Goal: Information Seeking & Learning: Find specific fact

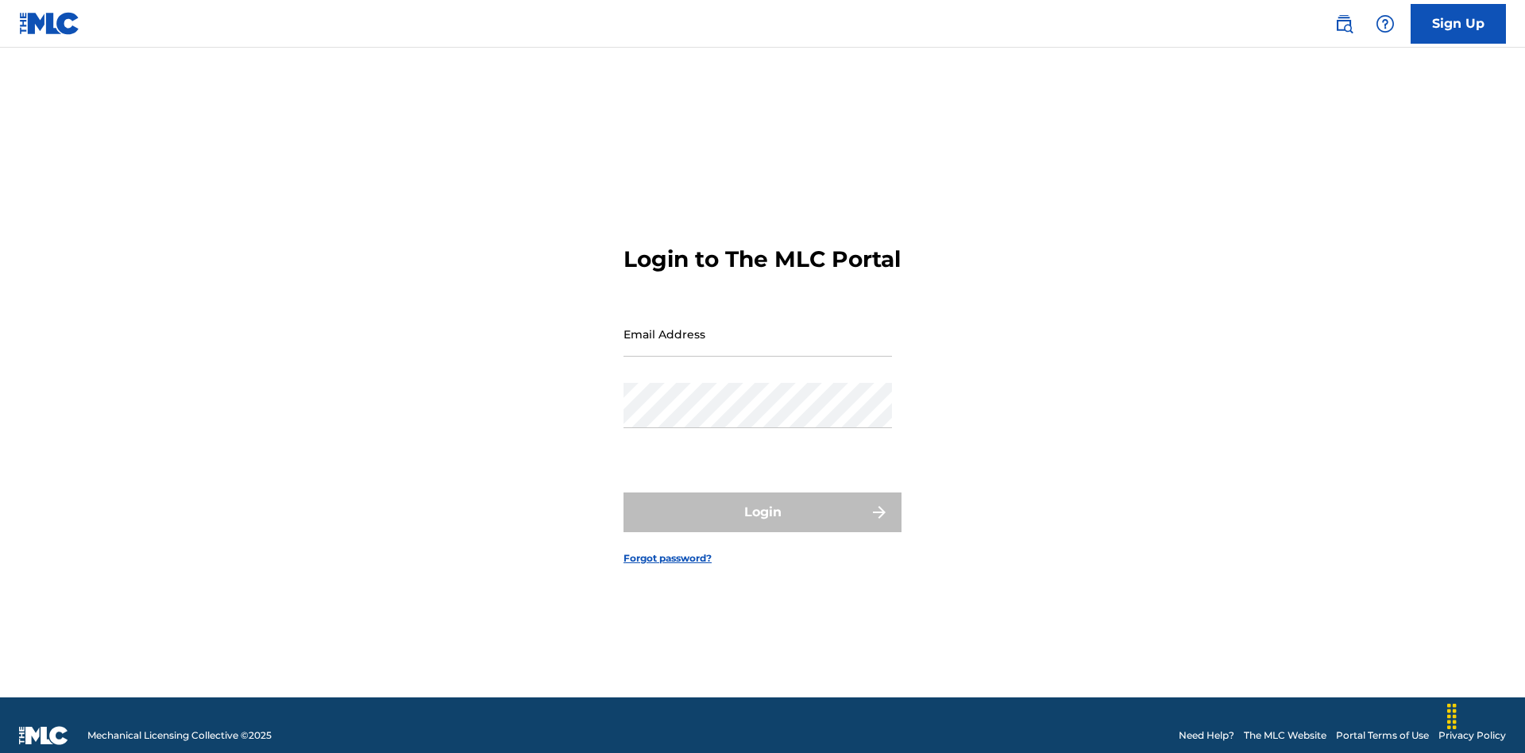
scroll to position [21, 0]
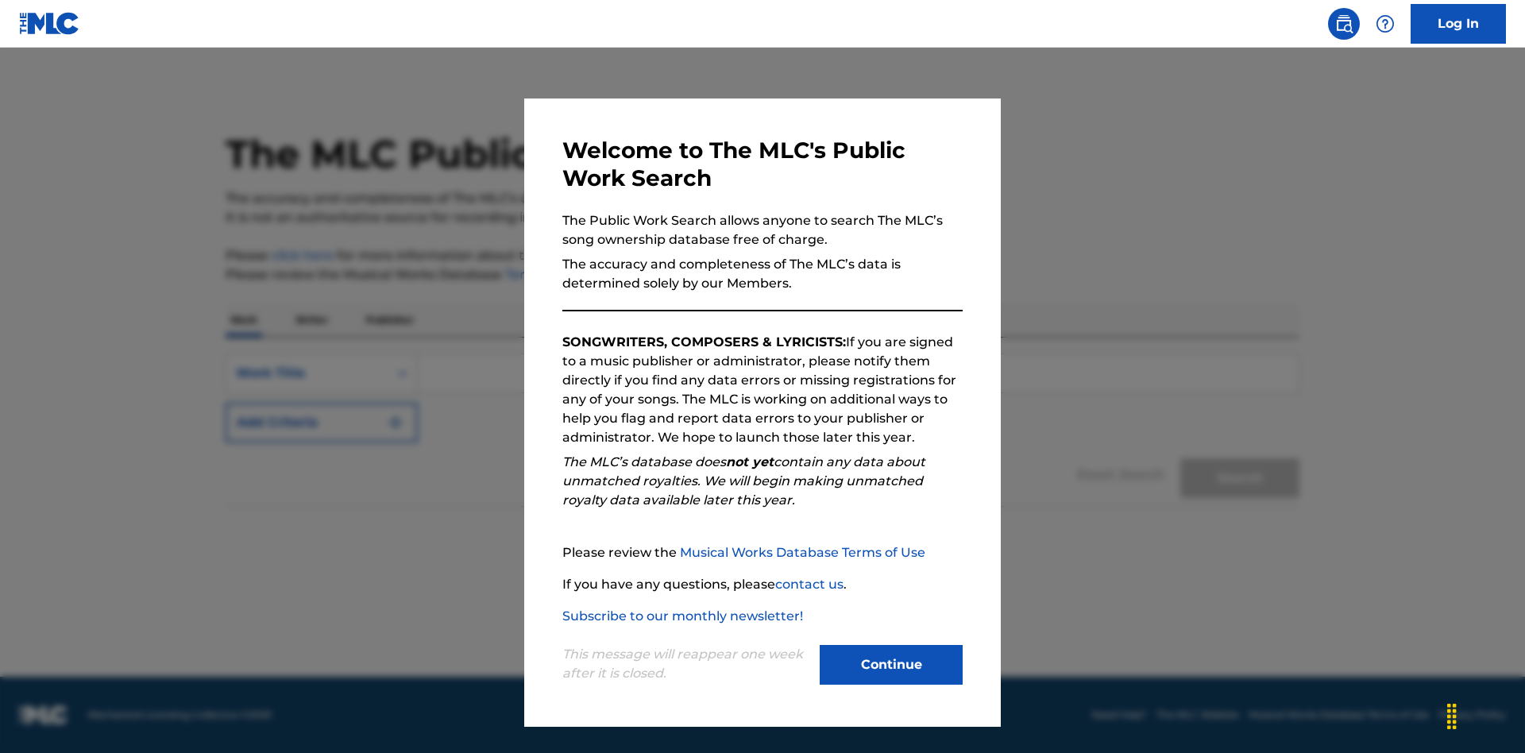
click at [891, 665] on button "Continue" at bounding box center [891, 665] width 143 height 40
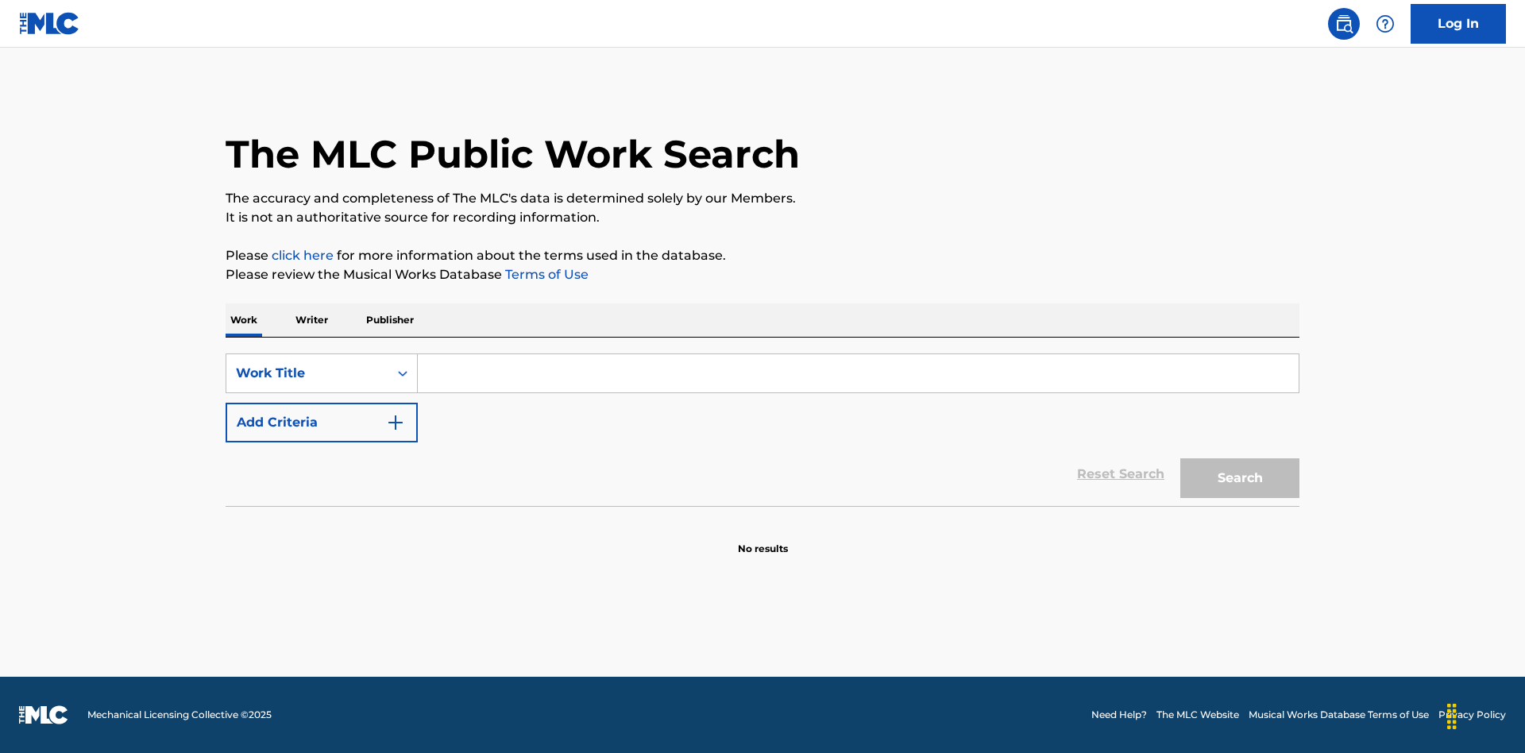
click at [322, 423] on button "Add Criteria" at bounding box center [322, 423] width 192 height 40
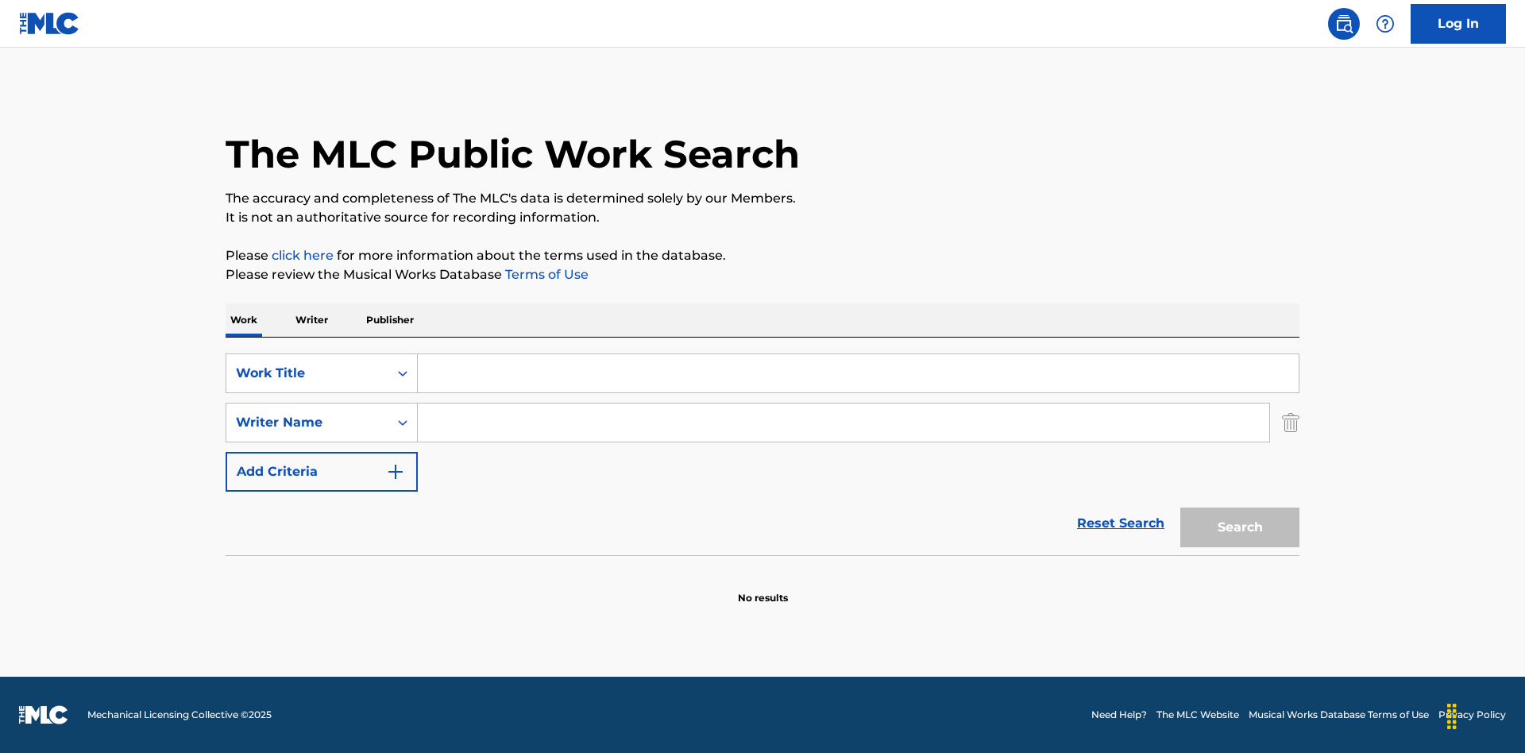
click at [322, 472] on button "Add Criteria" at bounding box center [322, 472] width 192 height 40
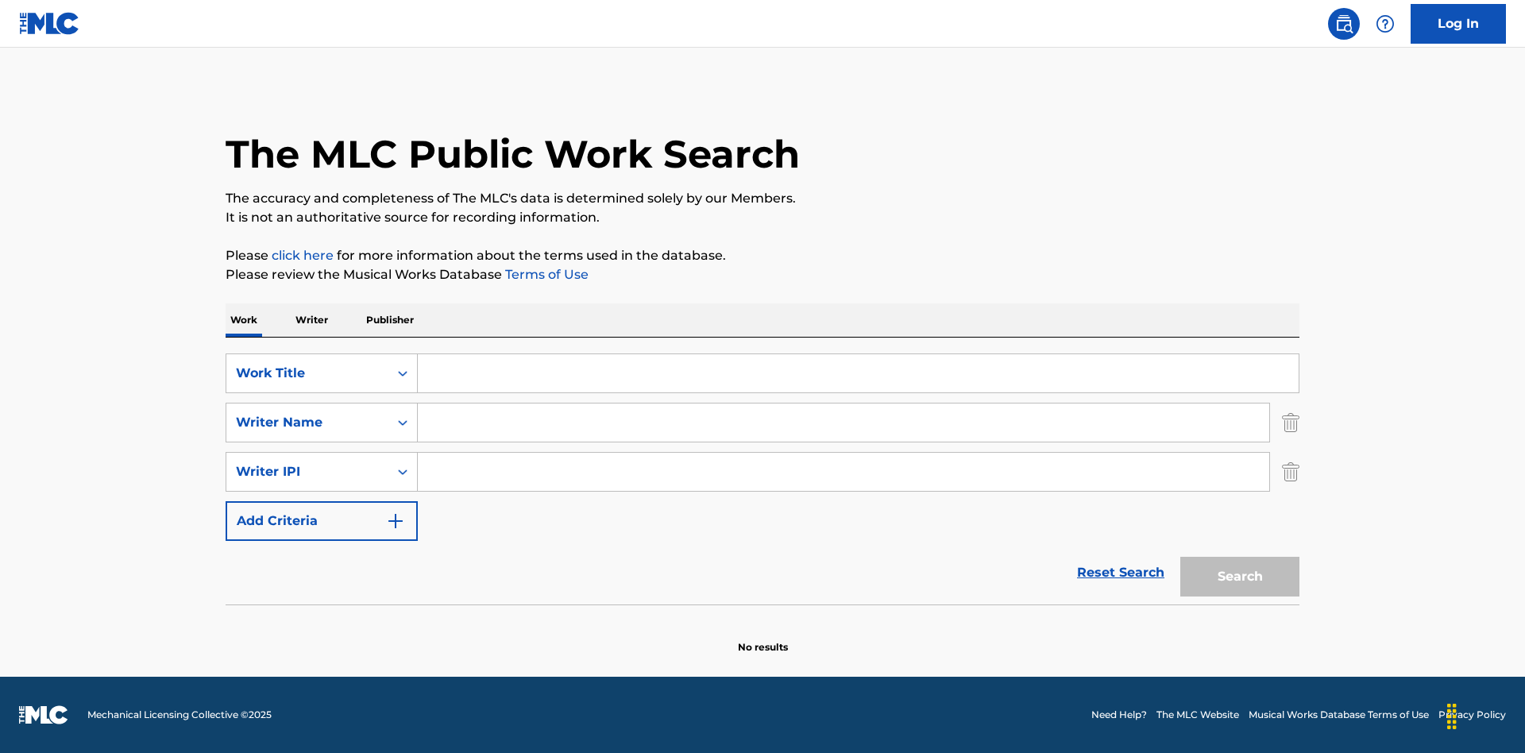
click at [322, 521] on button "Add Criteria" at bounding box center [322, 521] width 192 height 40
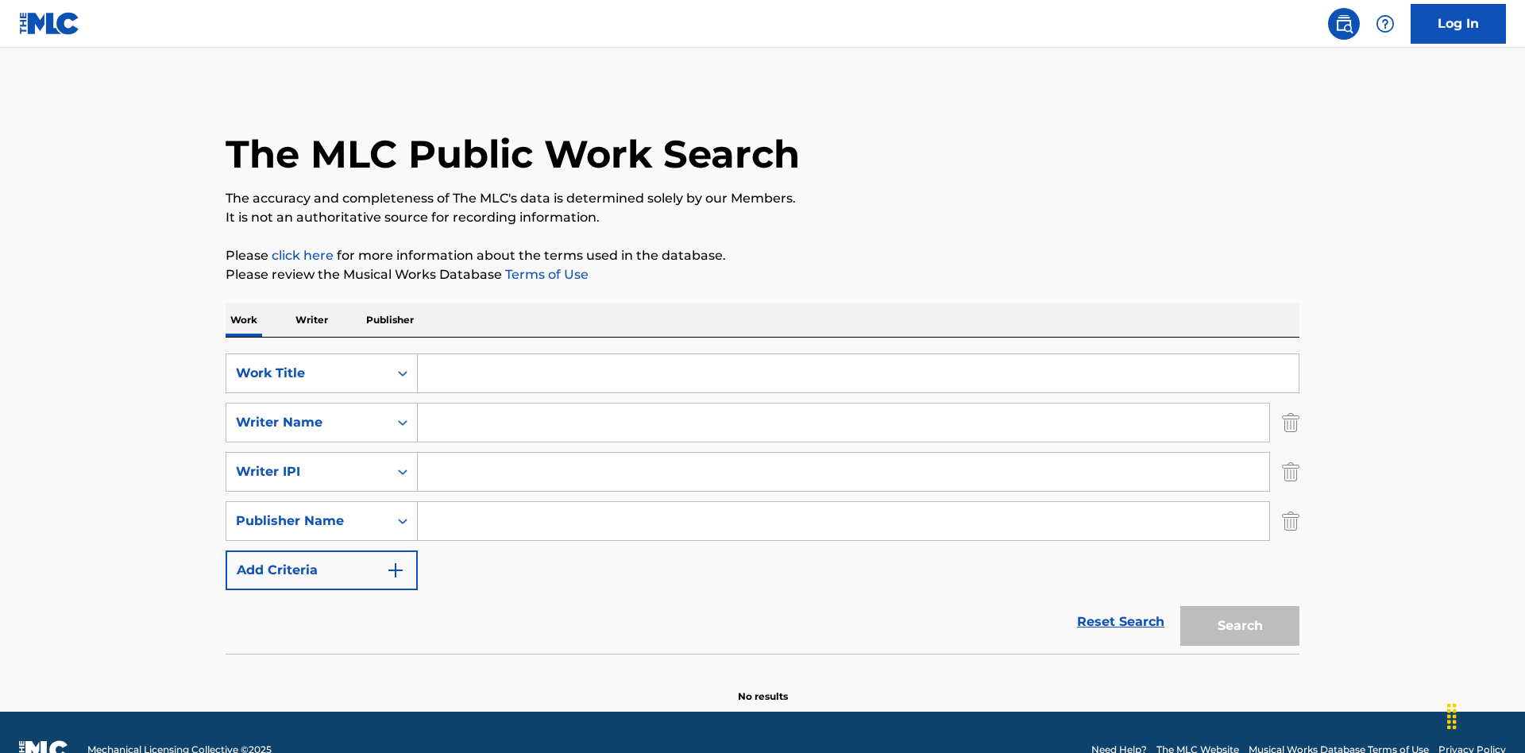
click at [322, 551] on button "Add Criteria" at bounding box center [322, 571] width 192 height 40
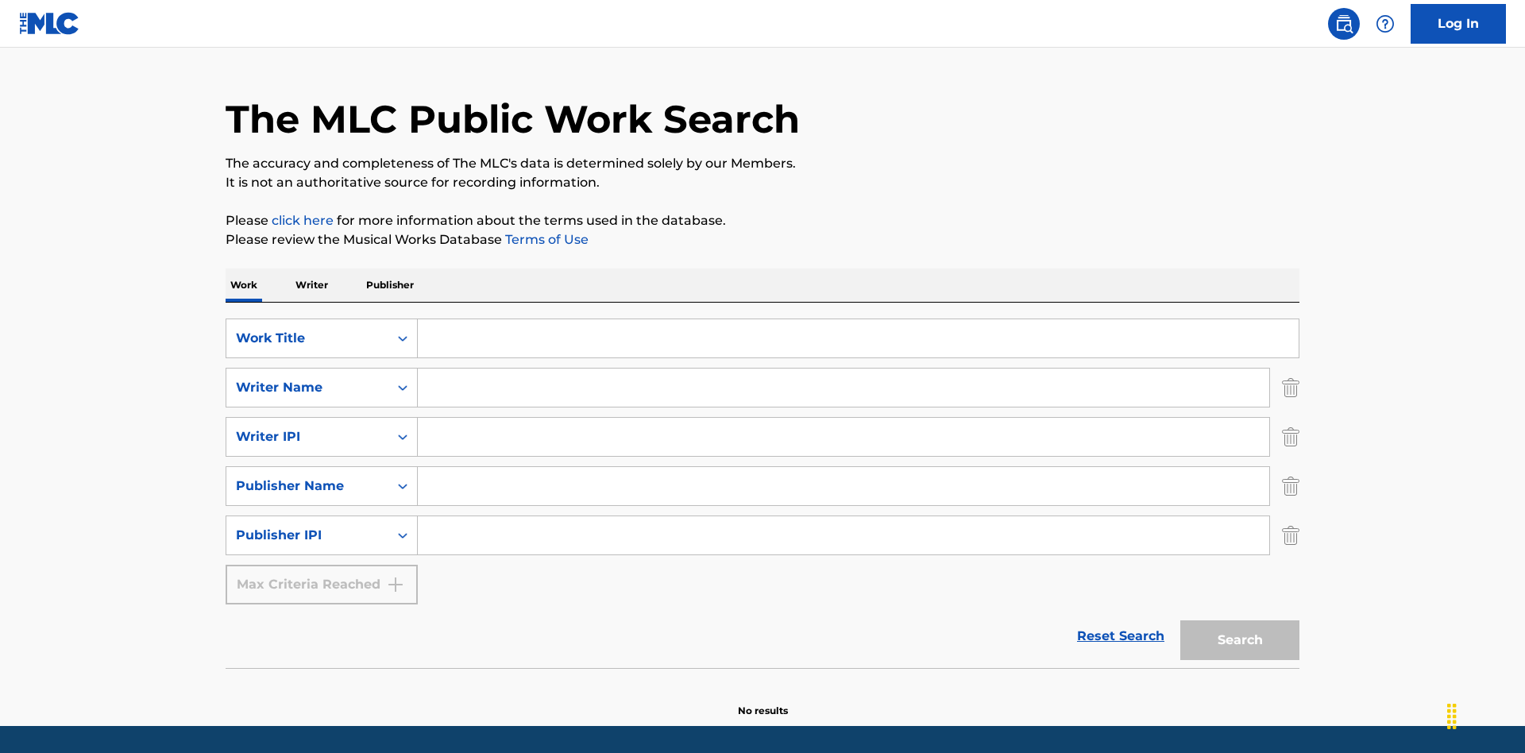
scroll to position [84, 0]
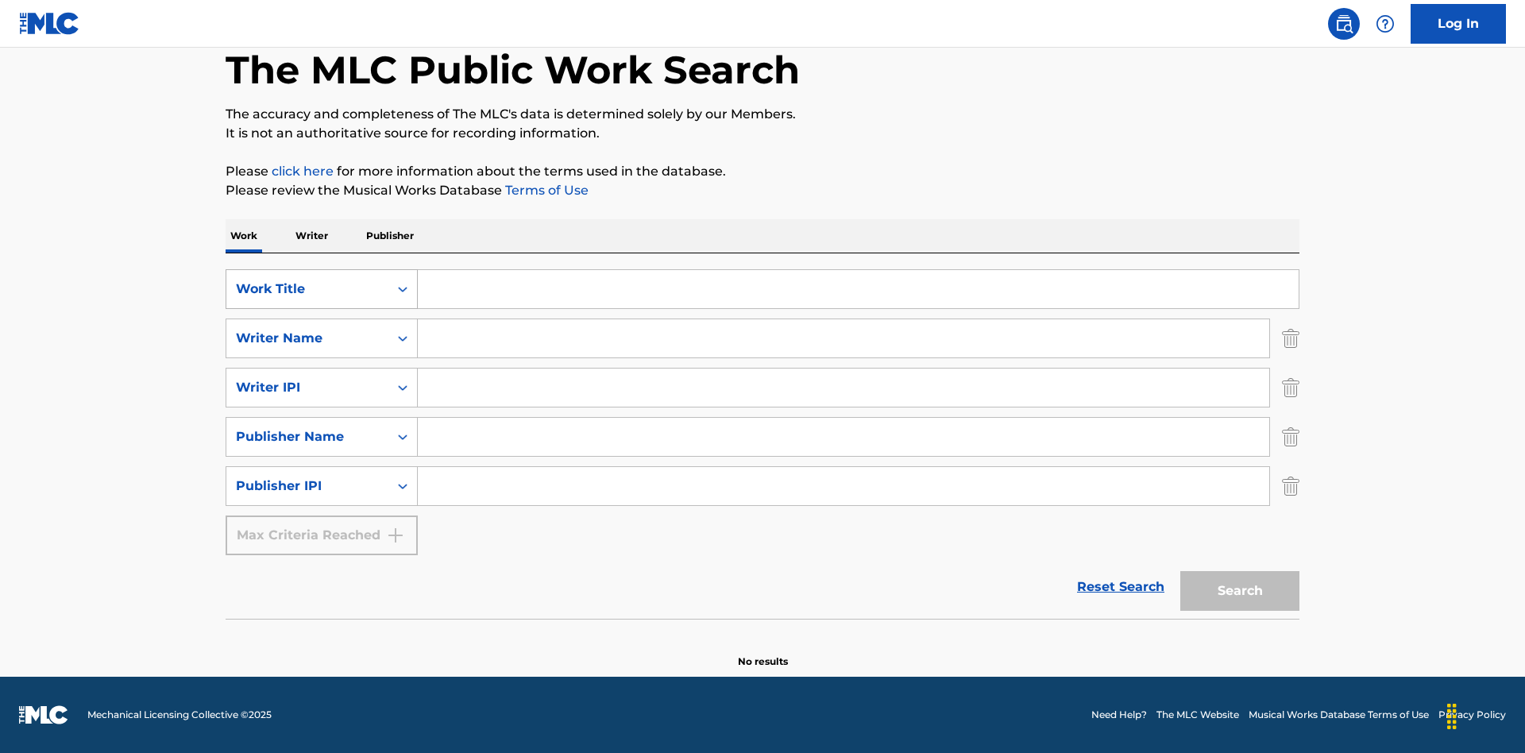
click at [307, 289] on div "Work Title" at bounding box center [307, 289] width 143 height 19
click at [322, 329] on div "ISWC" at bounding box center [321, 329] width 191 height 40
click at [307, 338] on div "Writer Name" at bounding box center [307, 338] width 143 height 19
click at [322, 378] on div "MLC Publisher Number" at bounding box center [321, 378] width 191 height 40
click at [307, 388] on div "Writer IPI" at bounding box center [307, 387] width 143 height 19
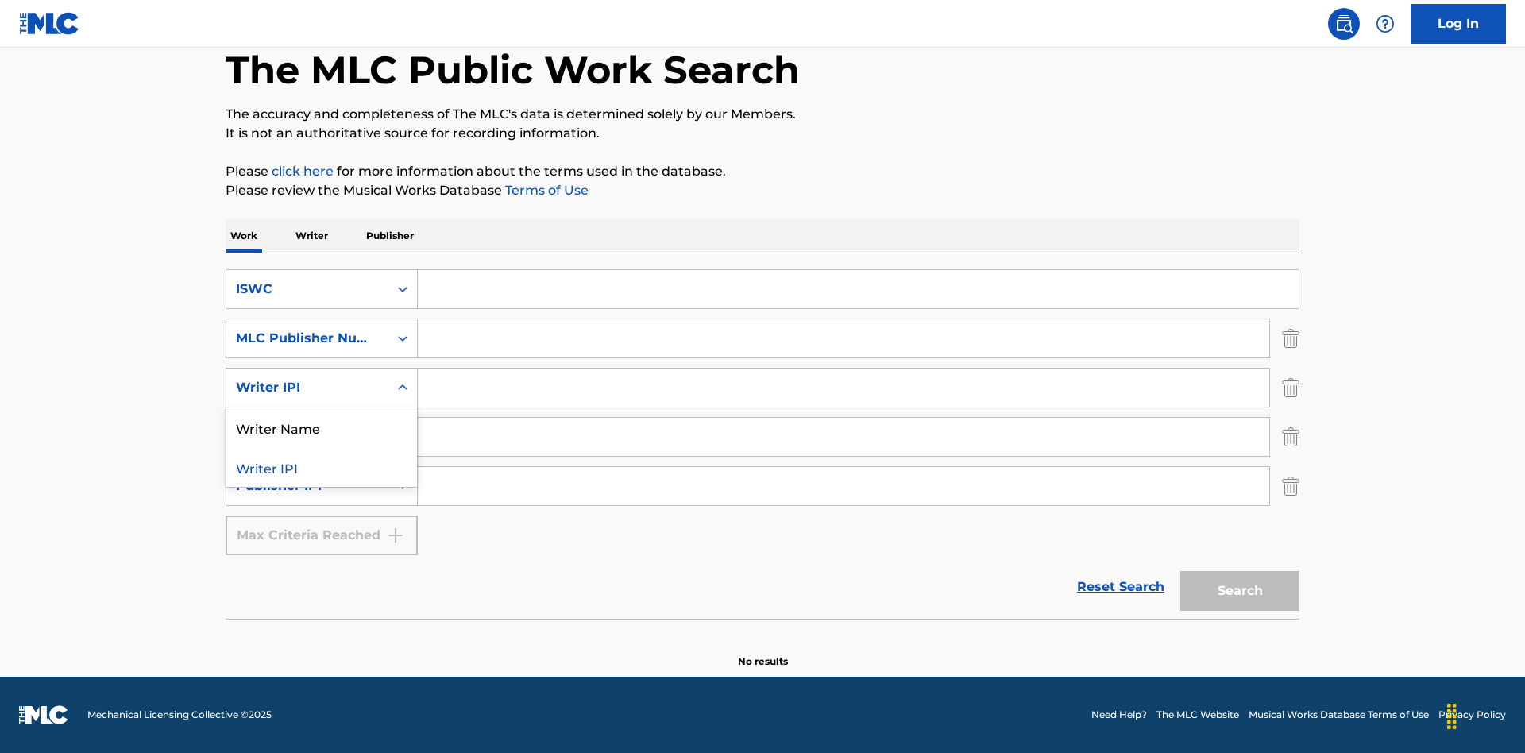
click at [322, 427] on div "Writer Name" at bounding box center [321, 428] width 191 height 40
click at [307, 437] on div "Publisher Name" at bounding box center [307, 436] width 143 height 19
click at [322, 477] on div "Writer IPI" at bounding box center [321, 477] width 191 height 40
click at [307, 486] on div "Publisher IPI" at bounding box center [307, 486] width 143 height 19
click at [322, 526] on div "Publisher Name" at bounding box center [321, 526] width 191 height 40
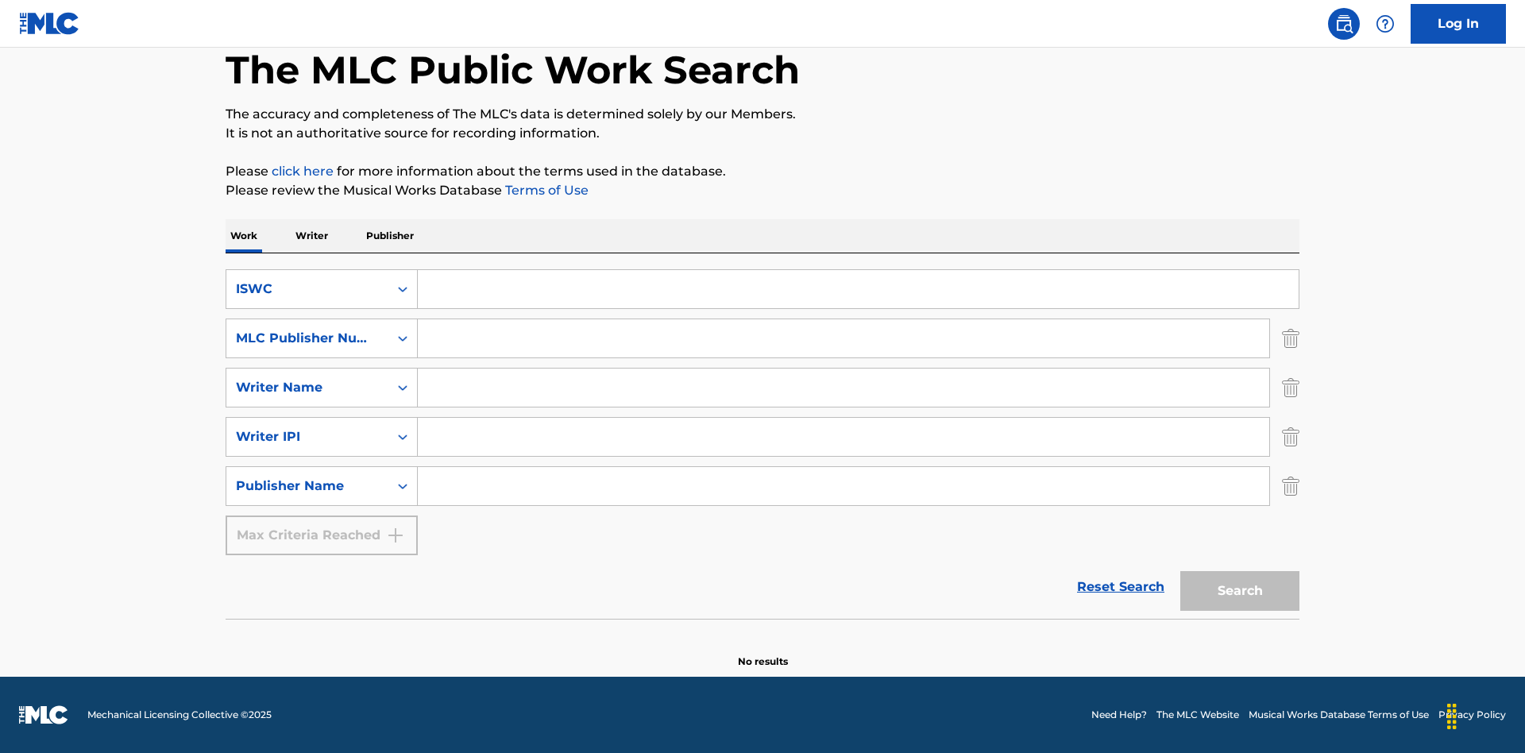
click at [858, 289] on input "Search Form" at bounding box center [858, 289] width 881 height 38
type input "T-917.105.8"
click at [844, 338] on input "Search Form" at bounding box center [844, 338] width 852 height 38
type input "P06967"
click at [844, 388] on input "Search Form" at bounding box center [844, 388] width 852 height 38
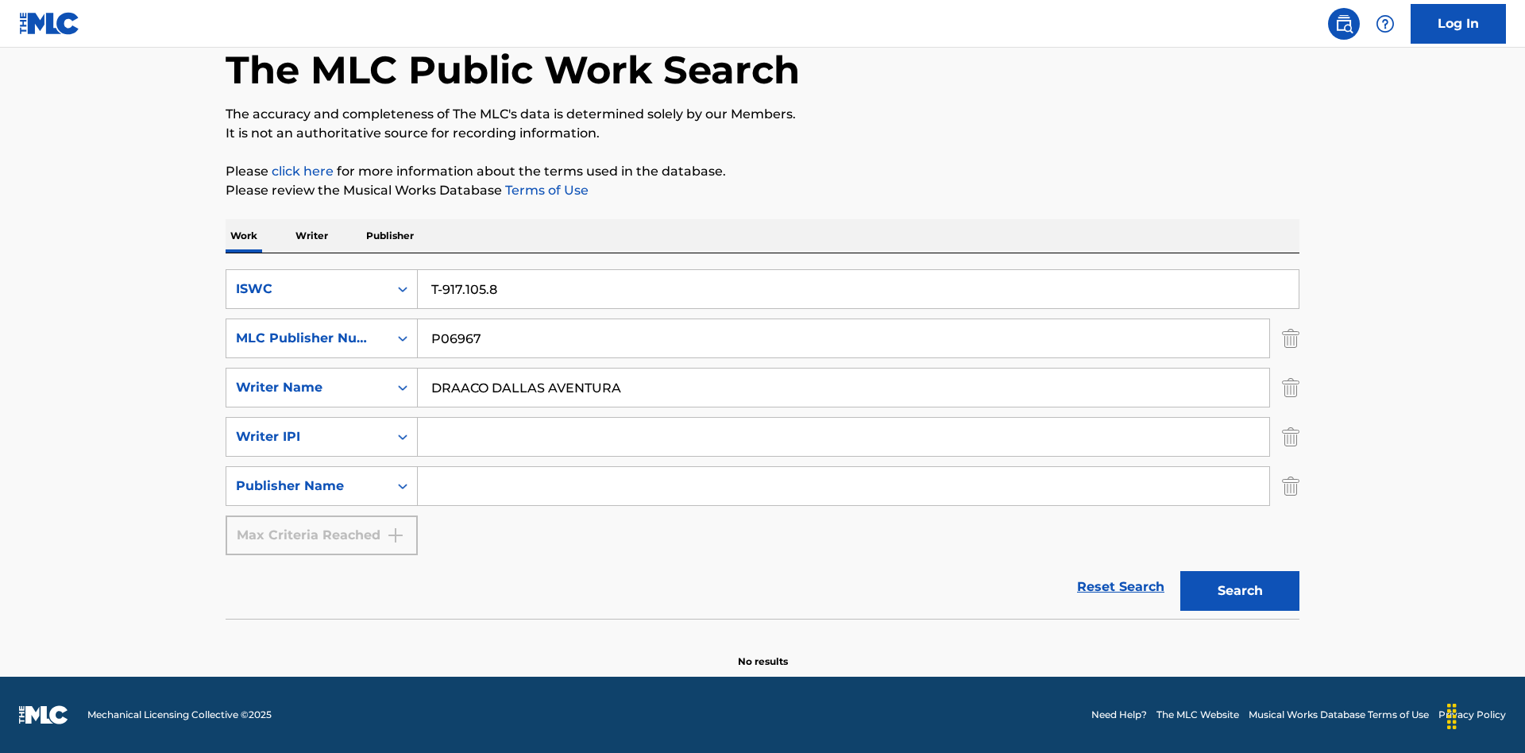
type input "DRAACO DALLAS AVENTURA"
click at [844, 437] on input "Search Form" at bounding box center [844, 437] width 852 height 38
type input "00766422818"
click at [844, 486] on input "Search Form" at bounding box center [844, 486] width 852 height 38
type input "DRAACO AVENTURA PUB DESIGNEE"
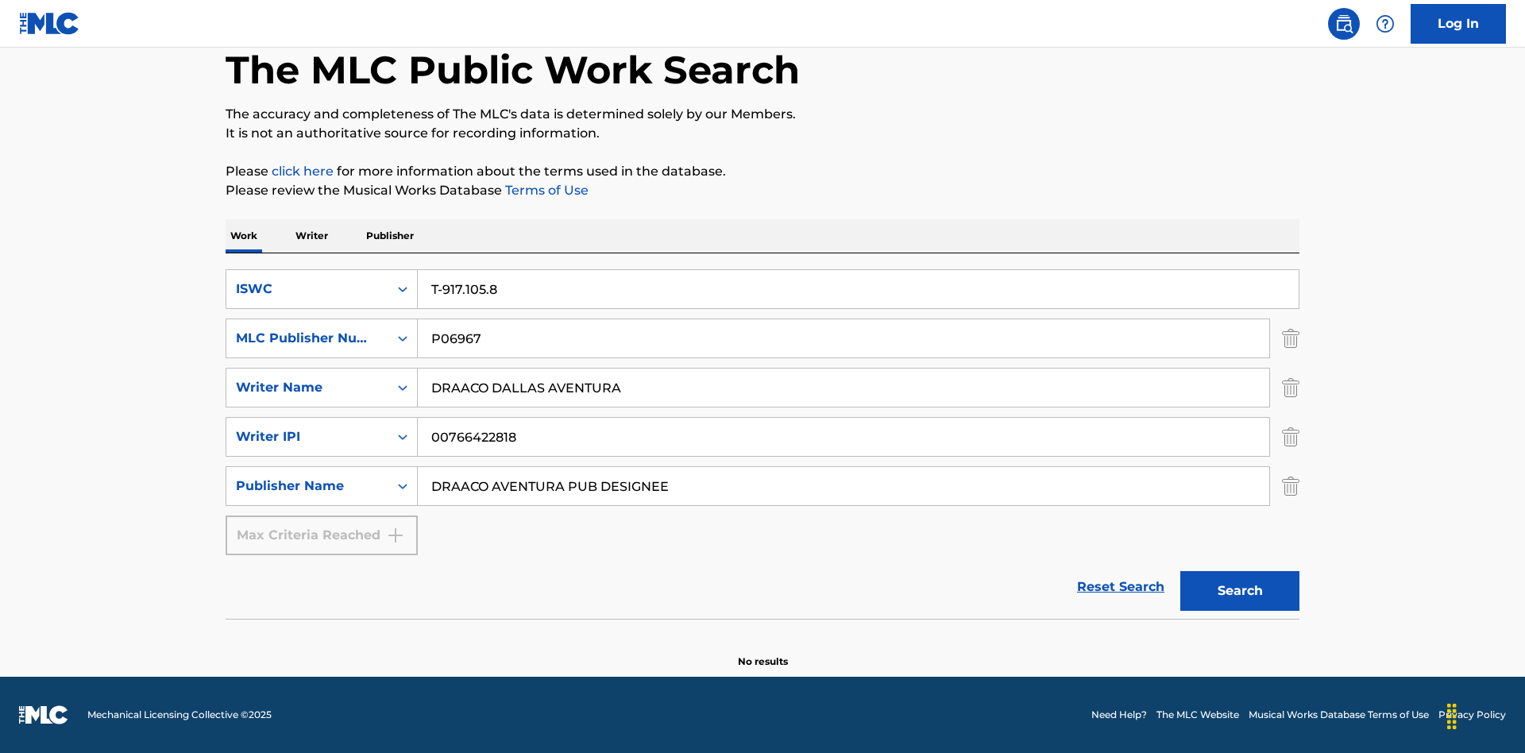
click at [1240, 591] on button "Search" at bounding box center [1239, 591] width 119 height 40
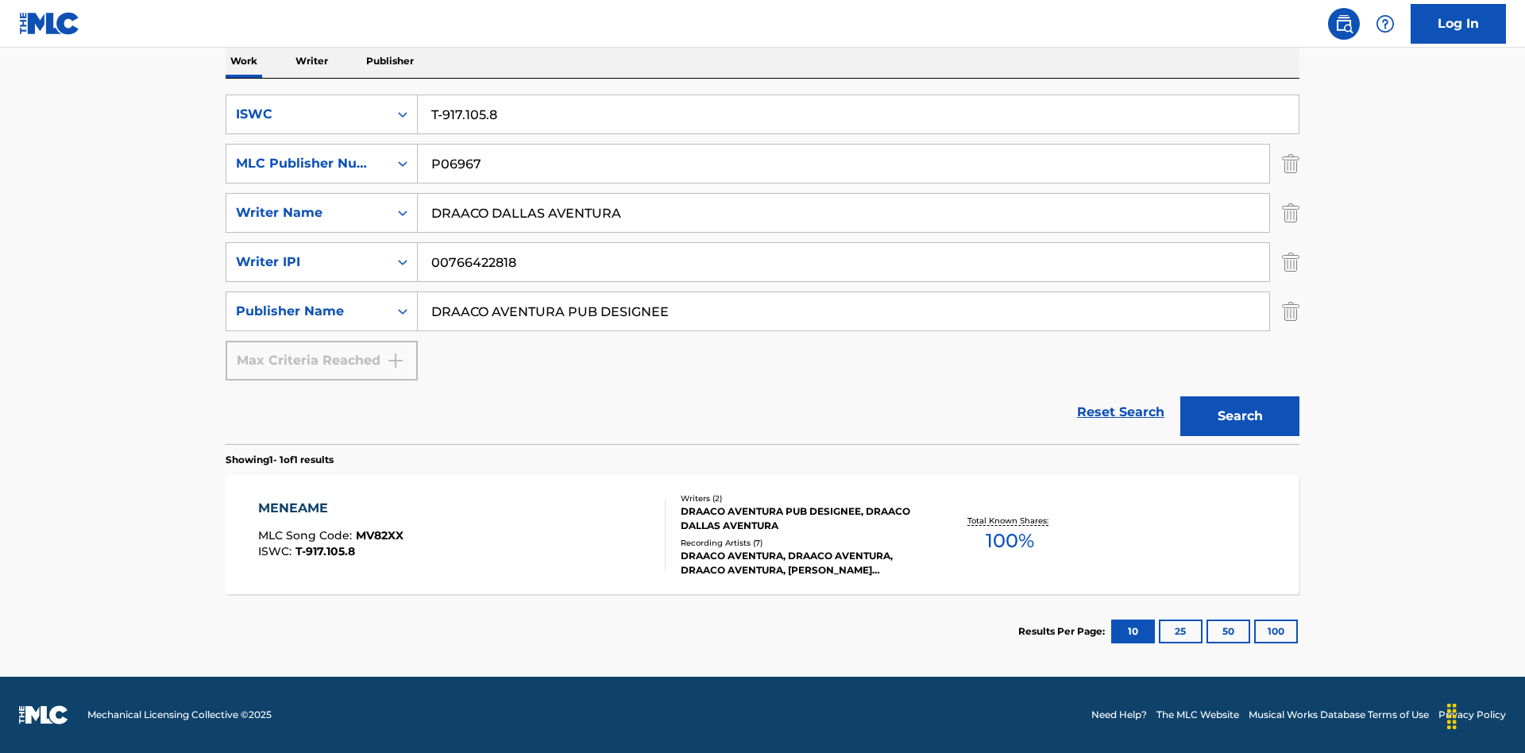
click at [1254, 632] on button "100" at bounding box center [1276, 632] width 44 height 24
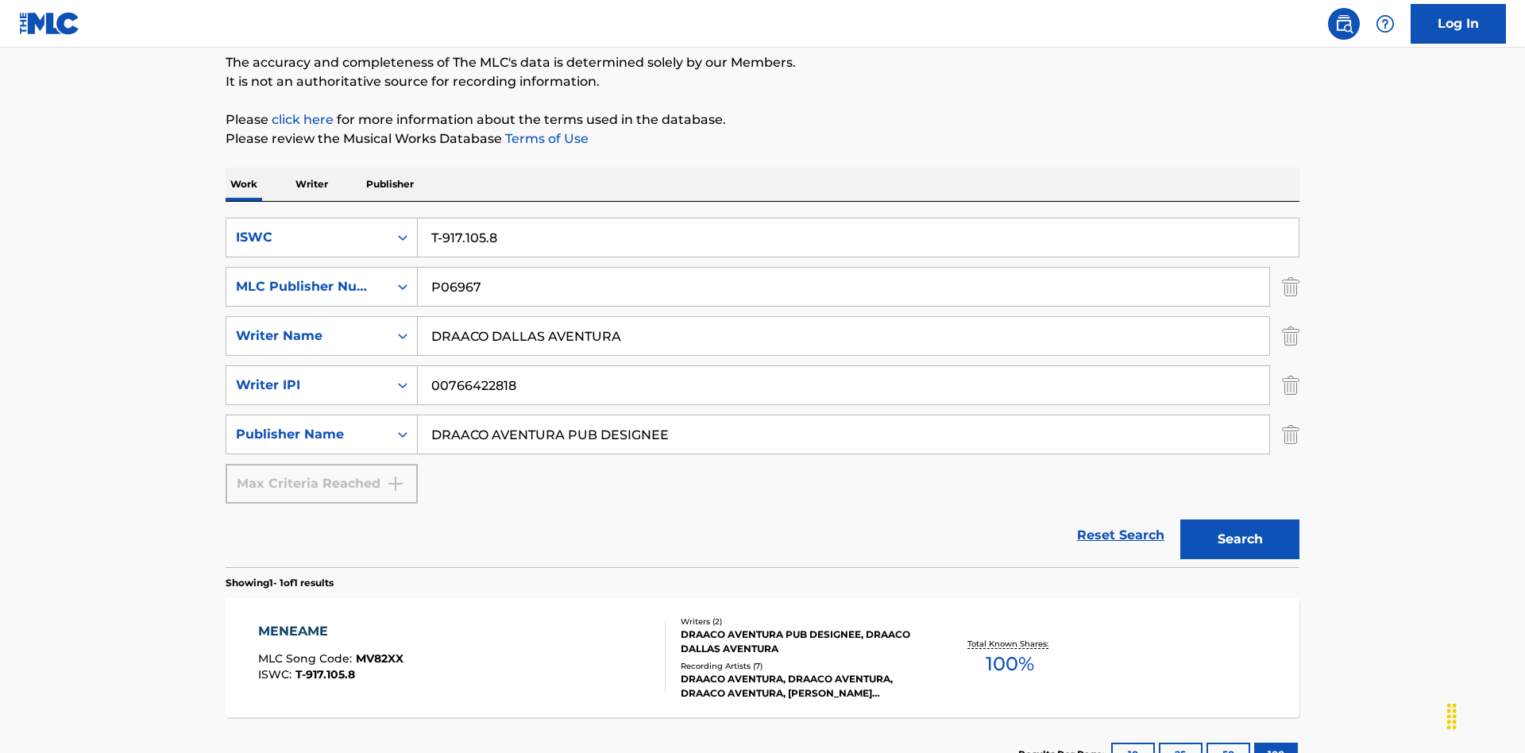
scroll to position [259, 0]
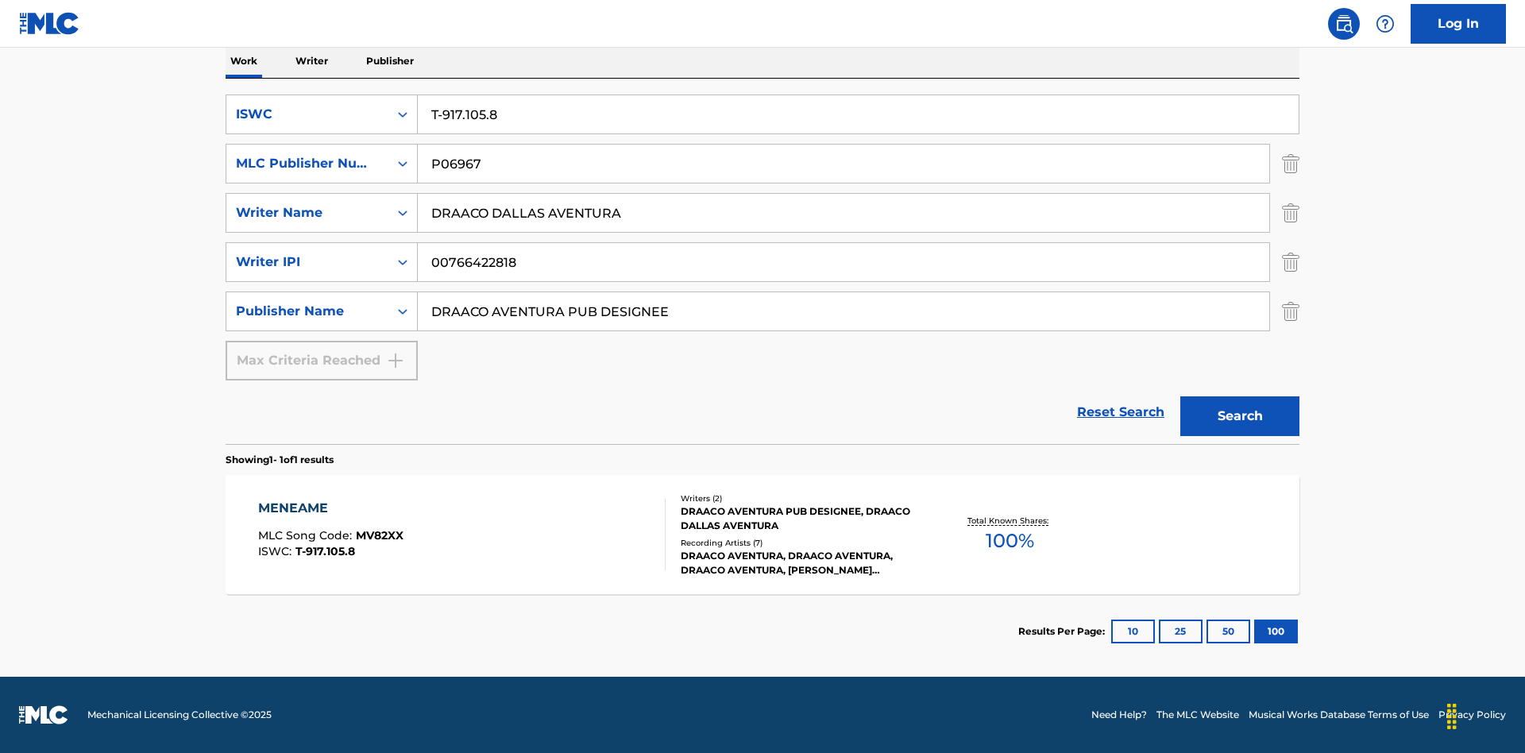
click at [330, 508] on div "MENEAME" at bounding box center [330, 508] width 145 height 19
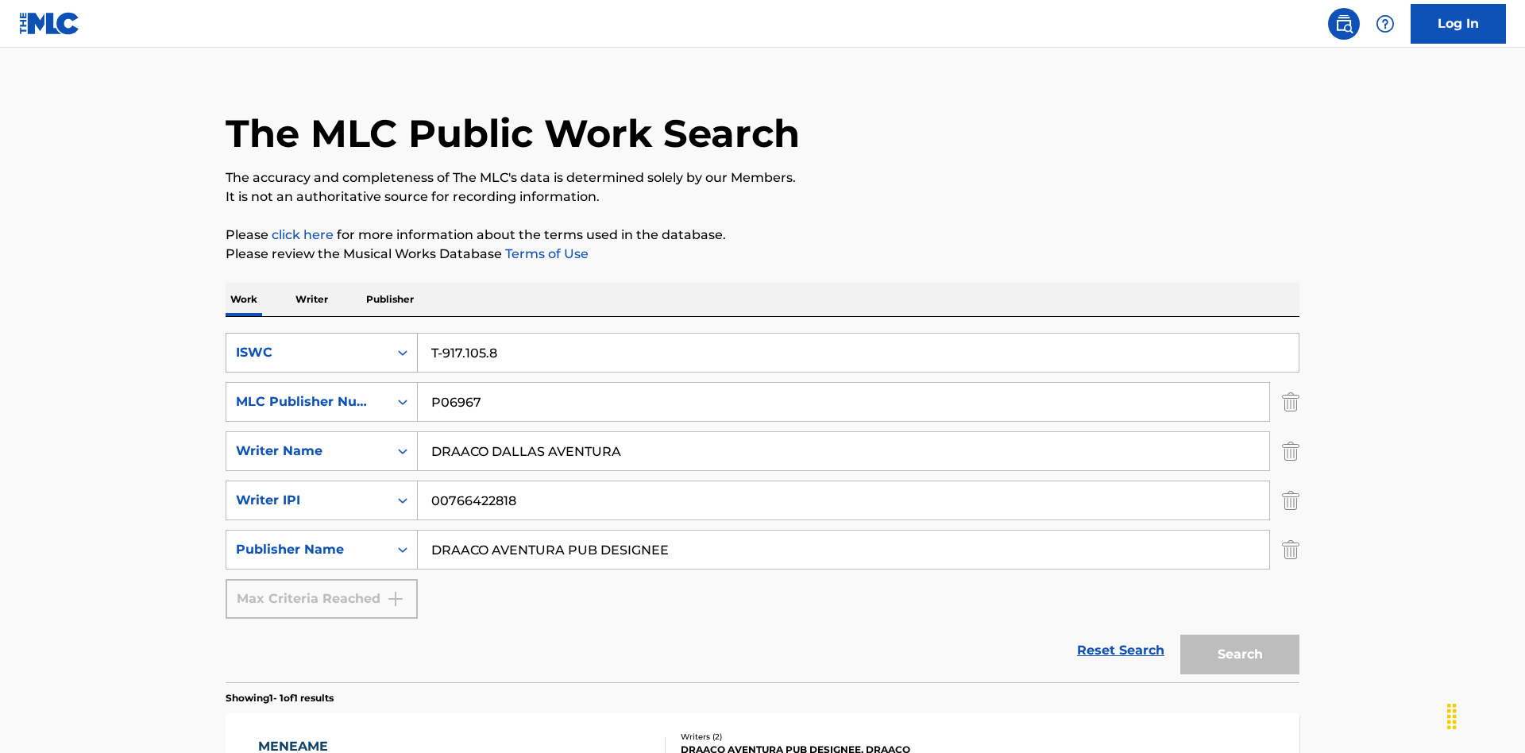
click at [307, 343] on div "ISWC" at bounding box center [307, 352] width 143 height 19
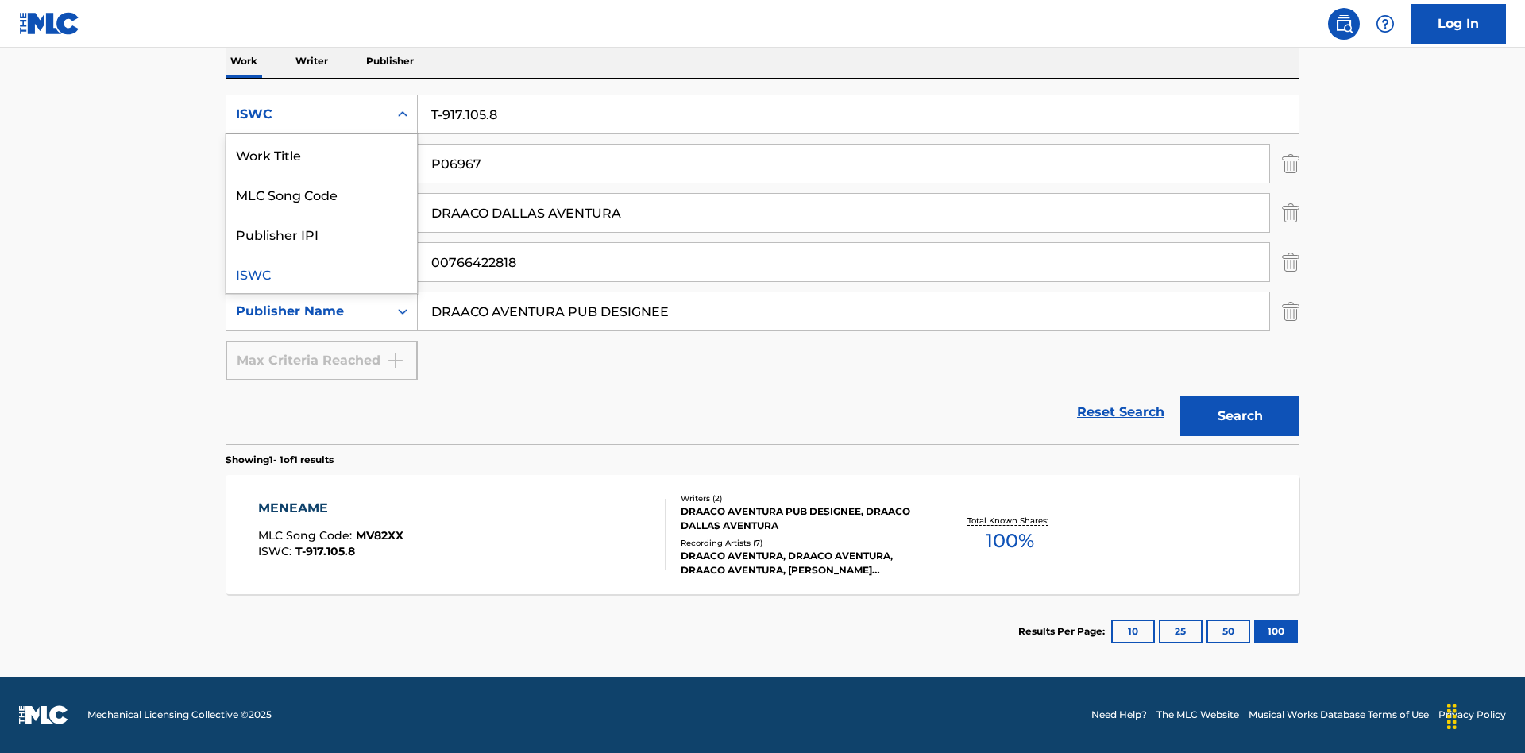
click at [322, 194] on div "MLC Song Code" at bounding box center [321, 194] width 191 height 40
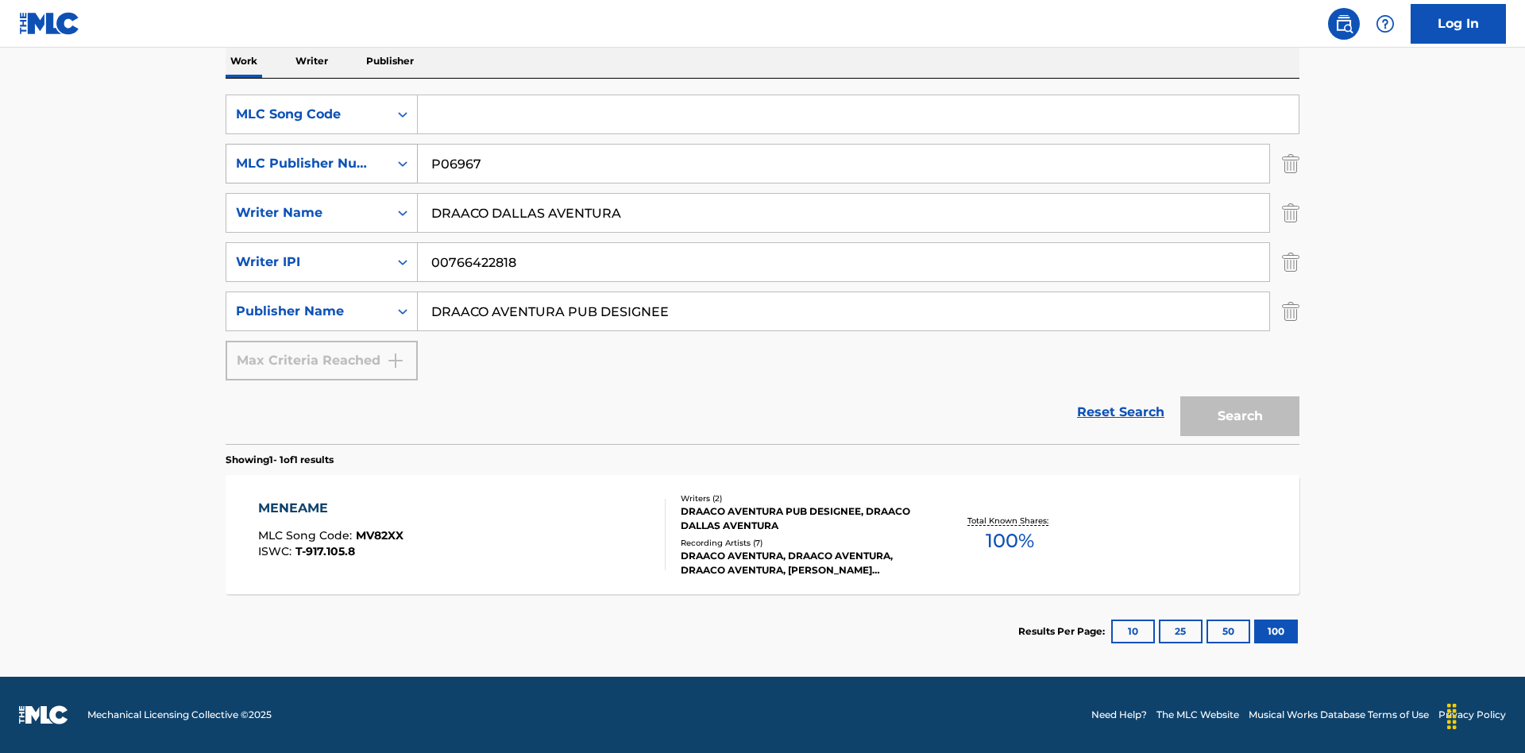
click at [307, 164] on div "MLC Publisher Number" at bounding box center [307, 163] width 143 height 19
click at [322, 203] on div "Publisher IPI" at bounding box center [321, 204] width 191 height 40
click at [858, 114] on input "Search Form" at bounding box center [858, 114] width 881 height 38
type input "MV82XX"
click at [844, 164] on input "Search Form" at bounding box center [844, 164] width 852 height 38
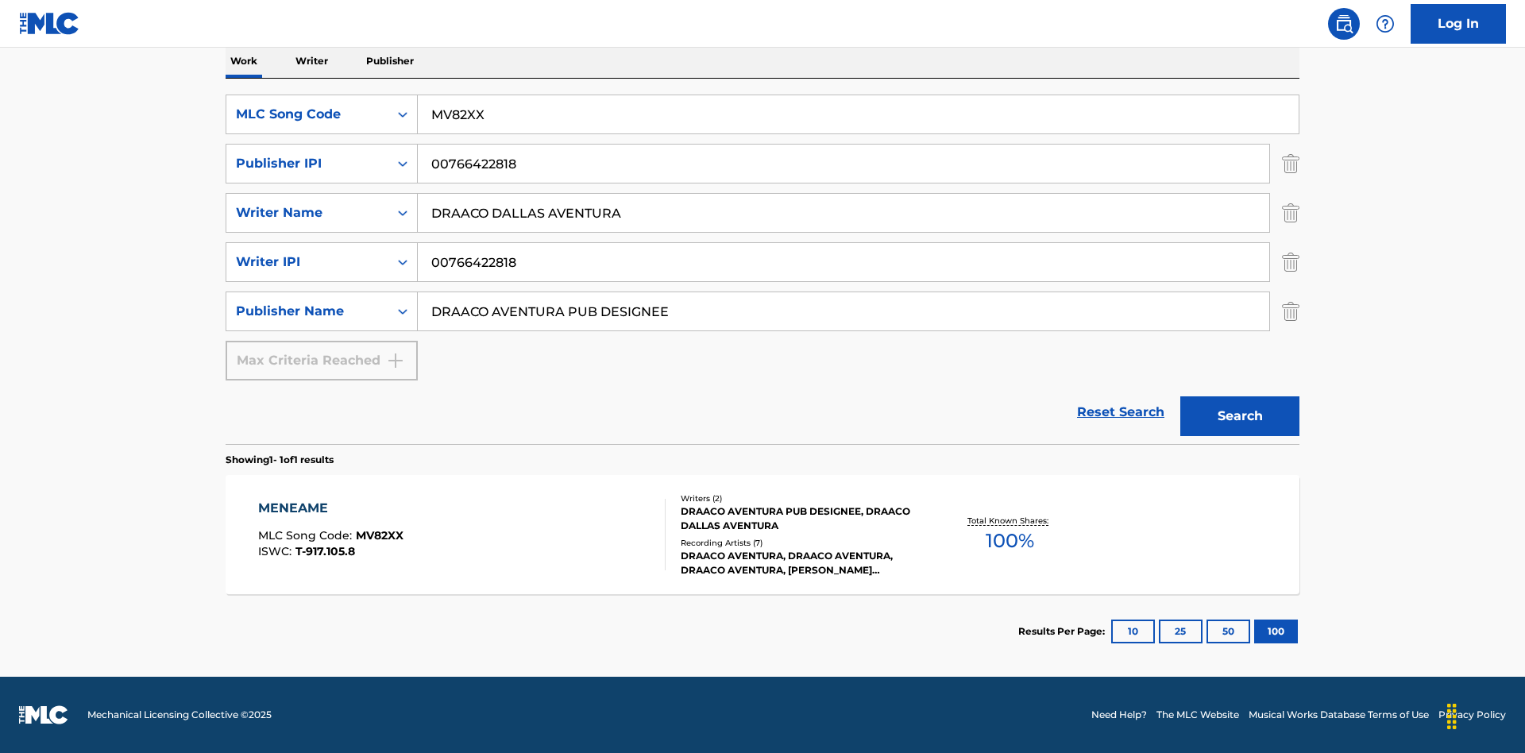
type input "00766422818"
click at [1240, 416] on button "Search" at bounding box center [1239, 416] width 119 height 40
click at [330, 508] on div "MENEAME" at bounding box center [330, 508] width 145 height 19
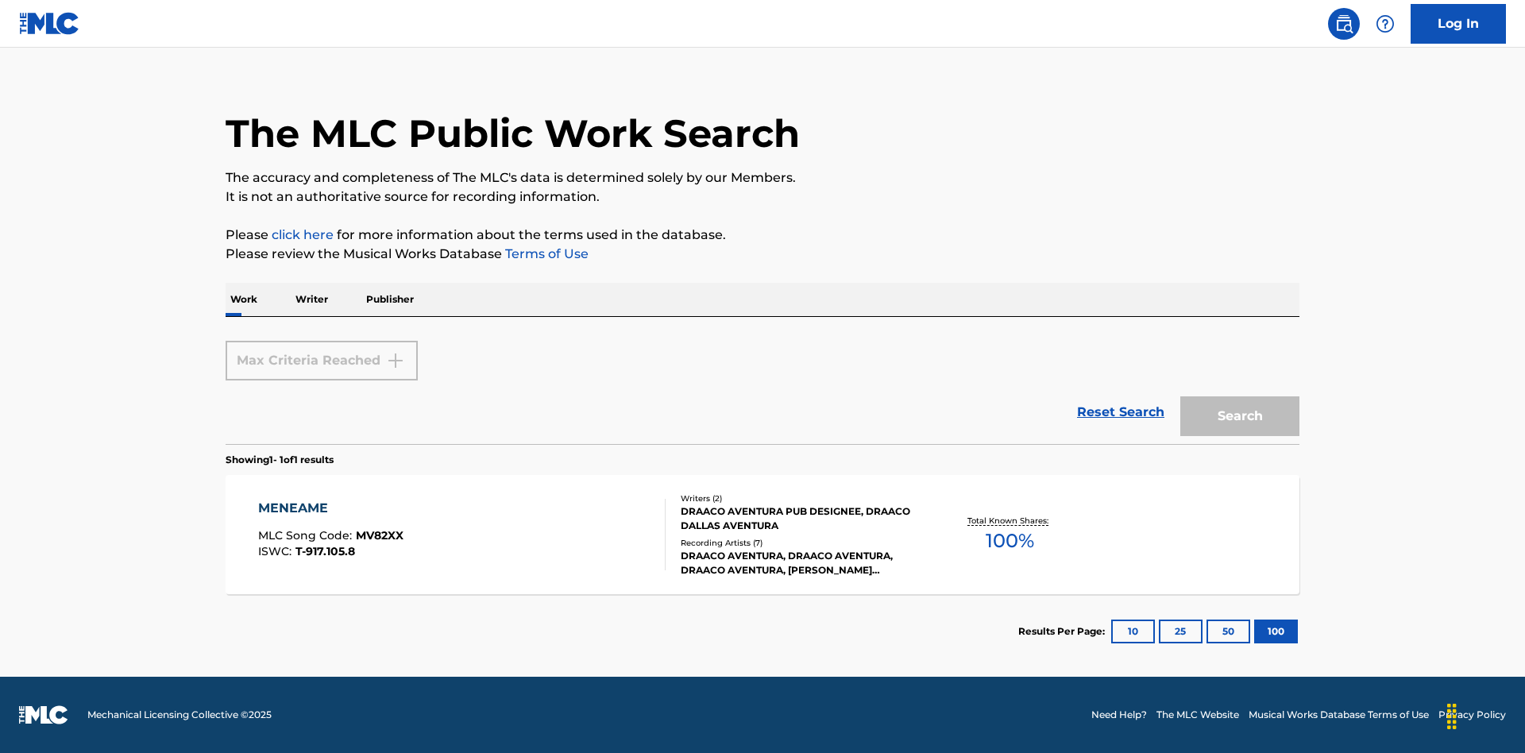
scroll to position [259, 0]
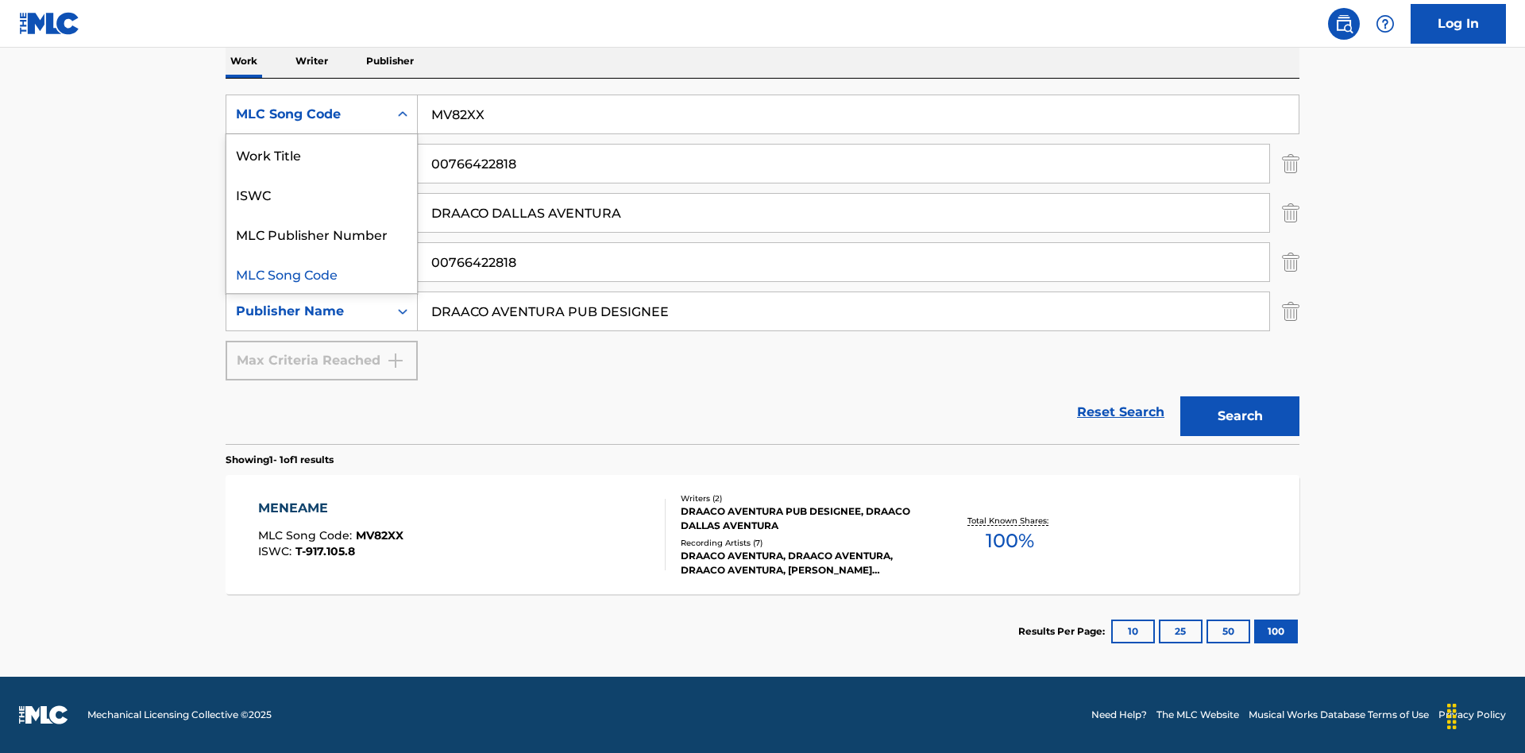
click at [322, 154] on div "Work Title" at bounding box center [321, 154] width 191 height 40
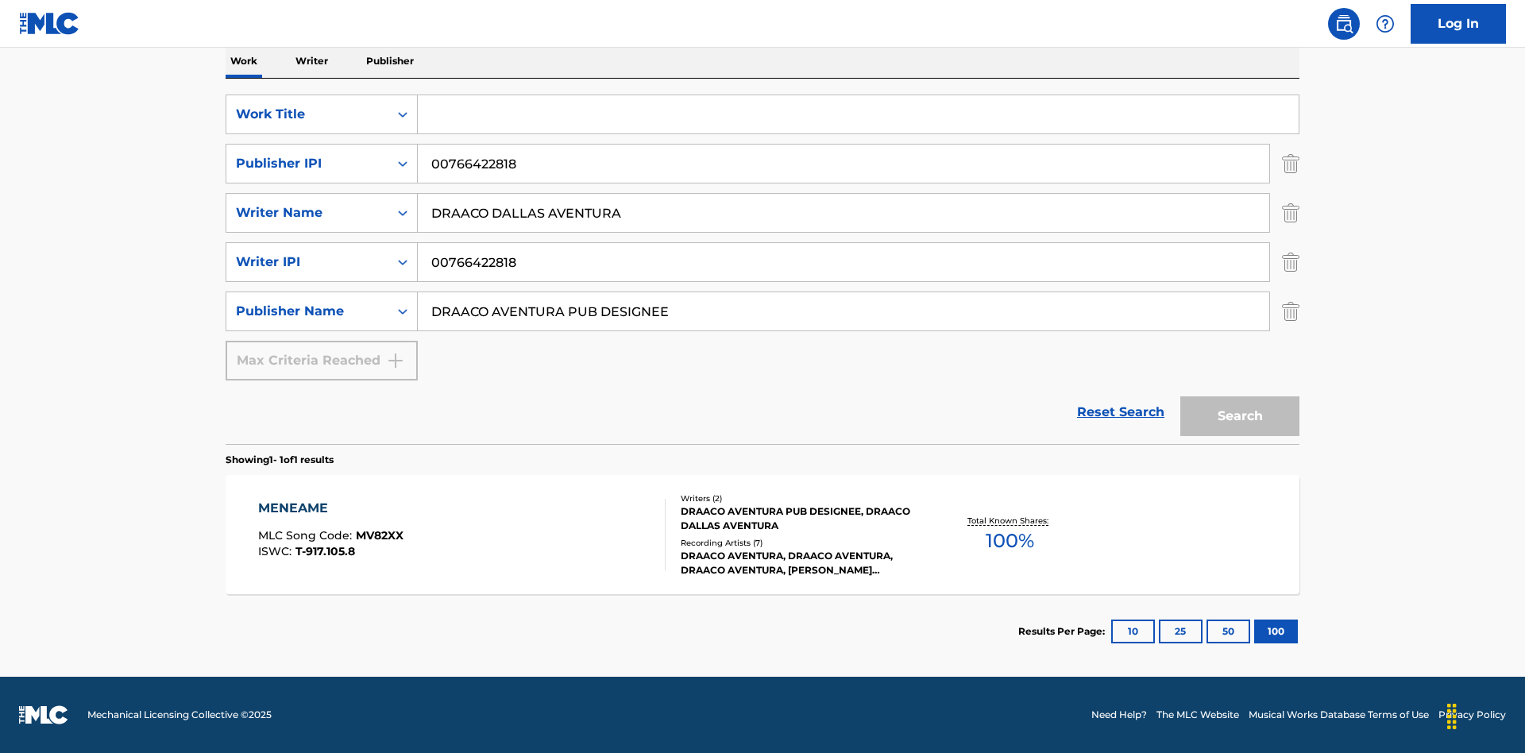
click at [858, 114] on input "Search Form" at bounding box center [858, 114] width 881 height 38
type input "MENEAME"
click at [1240, 416] on button "Search" at bounding box center [1239, 416] width 119 height 40
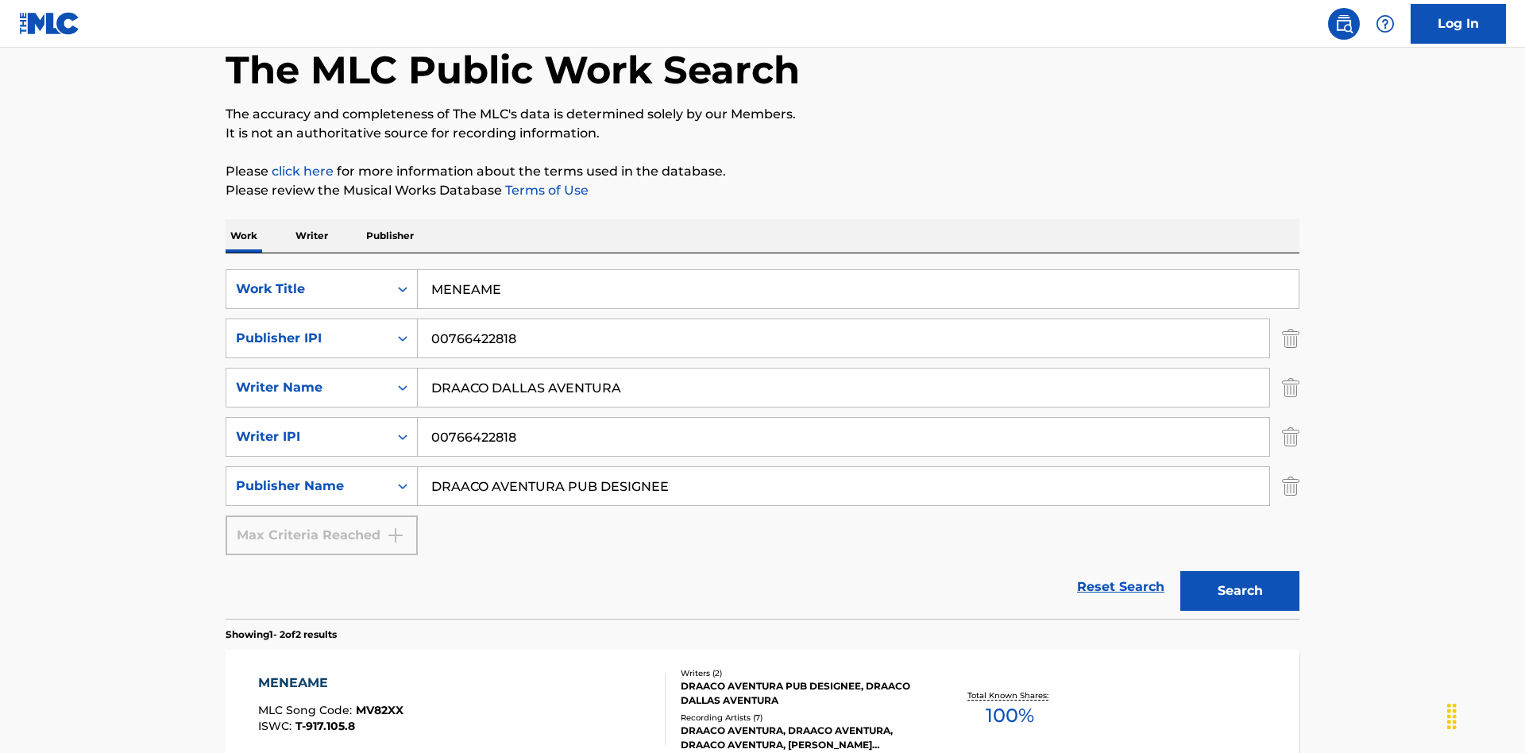
scroll to position [384, 0]
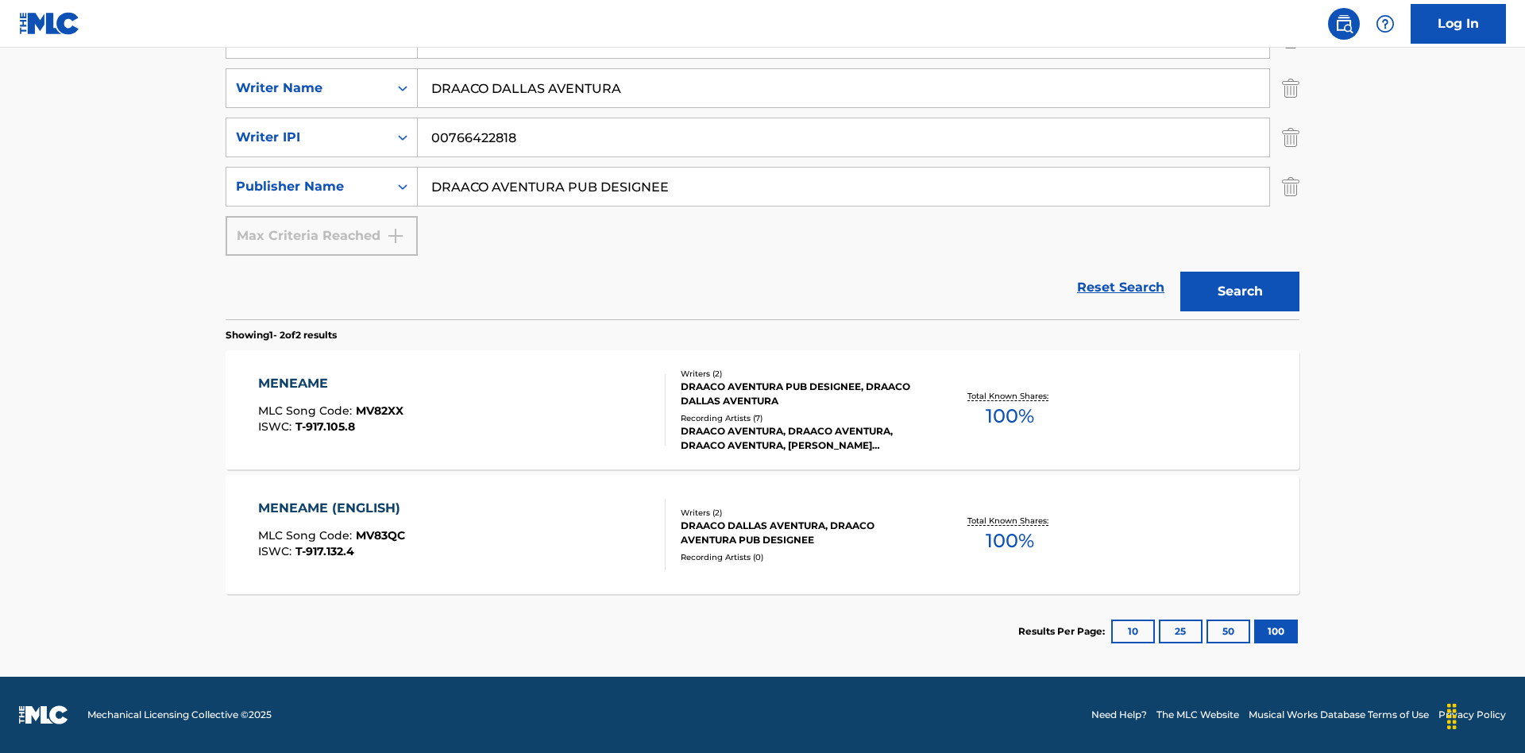
click at [330, 384] on div "MENEAME" at bounding box center [330, 383] width 145 height 19
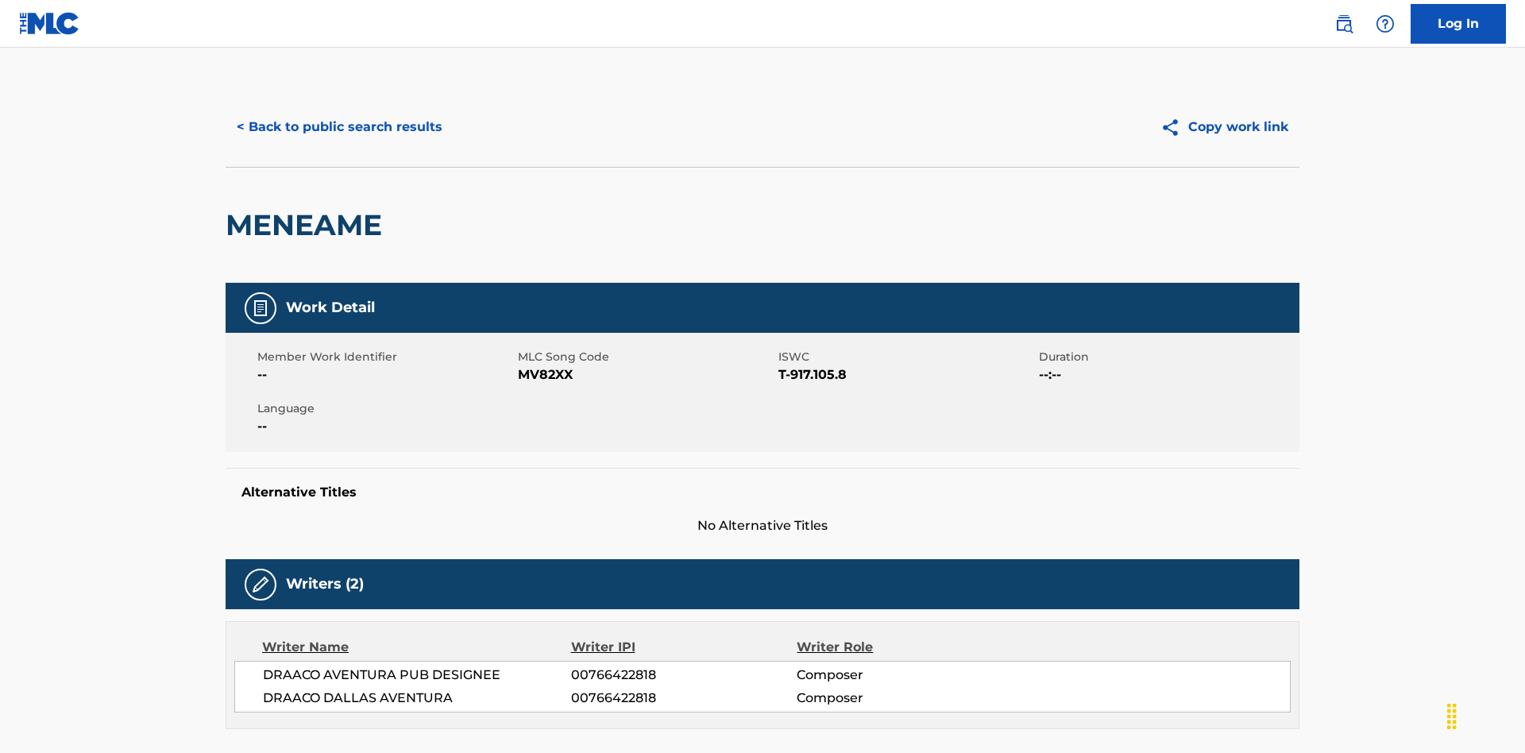
scroll to position [270, 0]
